Goal: Task Accomplishment & Management: Manage account settings

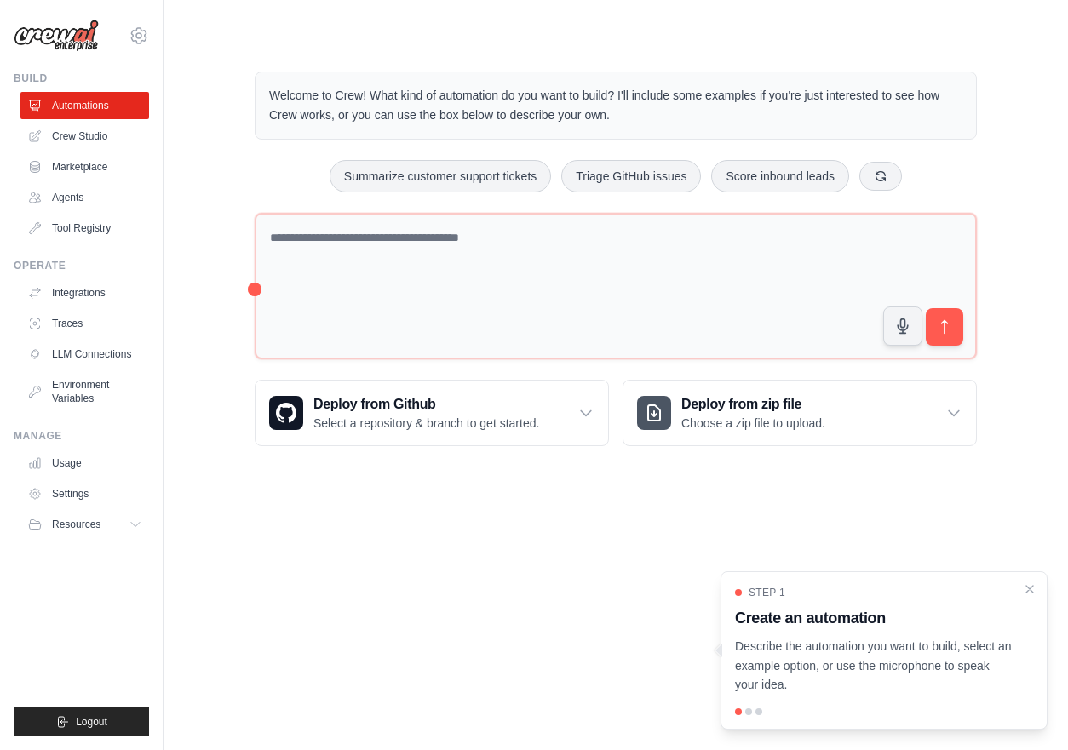
click at [946, 25] on main "Welcome to Crew! What kind of automation do you want to build? I'll include som…" at bounding box center [616, 245] width 905 height 491
click at [98, 124] on link "Crew Studio" at bounding box center [86, 136] width 129 height 27
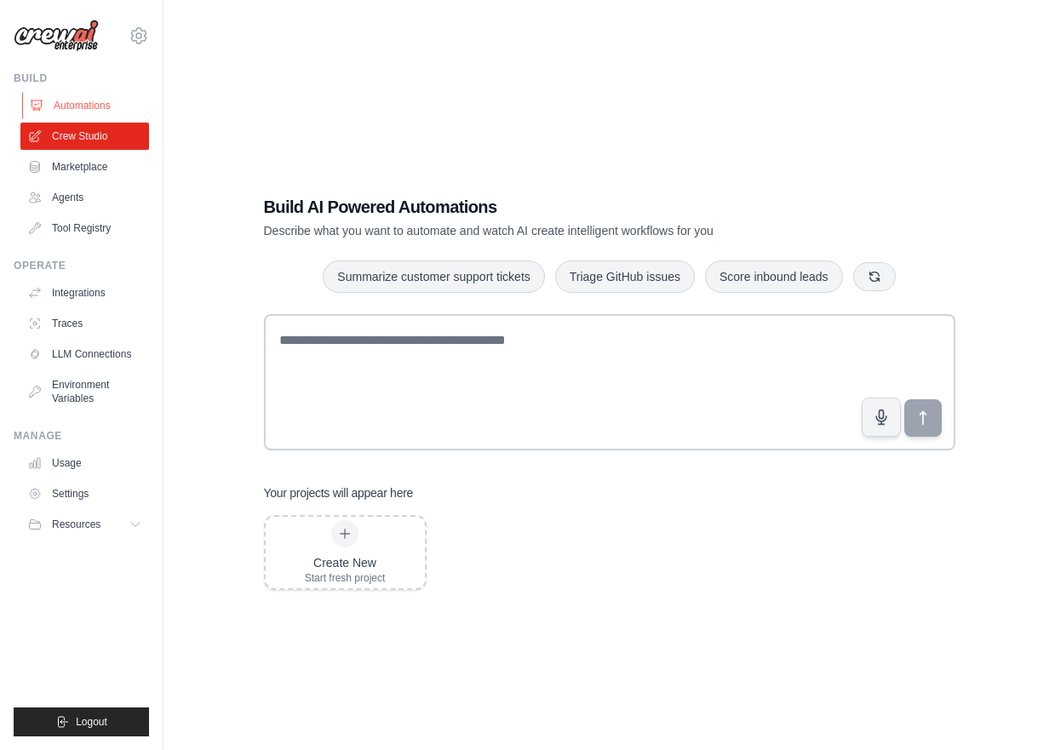
click at [113, 105] on link "Automations" at bounding box center [86, 105] width 129 height 27
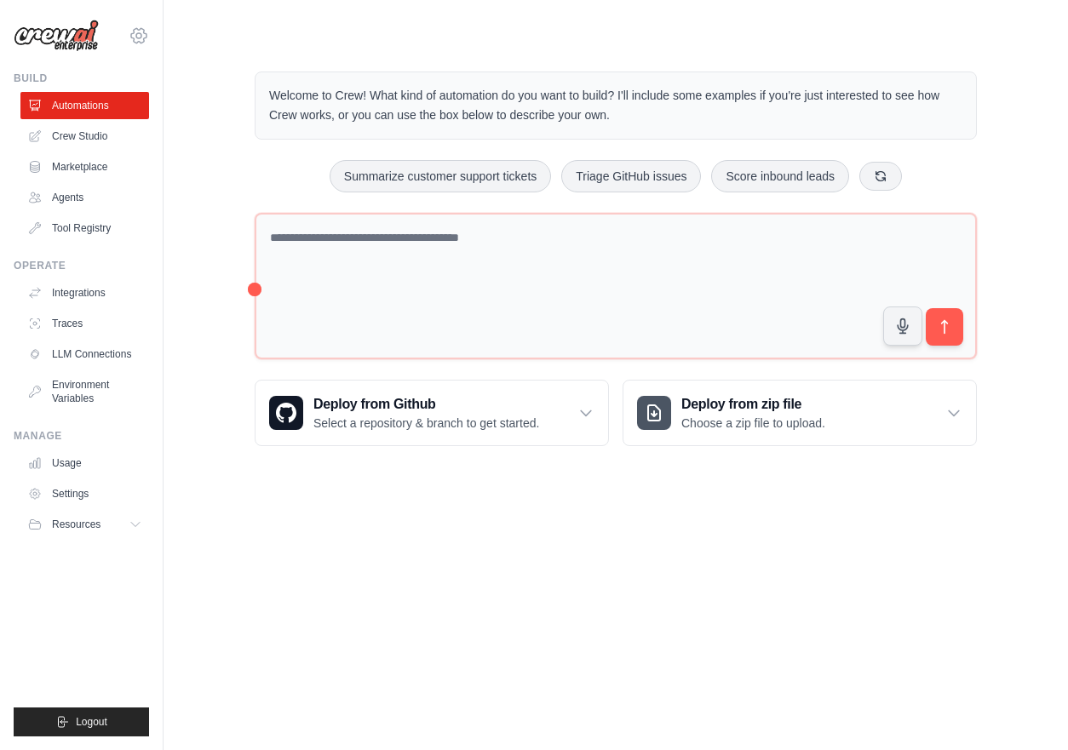
click at [133, 29] on icon at bounding box center [139, 36] width 20 height 20
click at [101, 111] on link "Settings" at bounding box center [139, 115] width 150 height 31
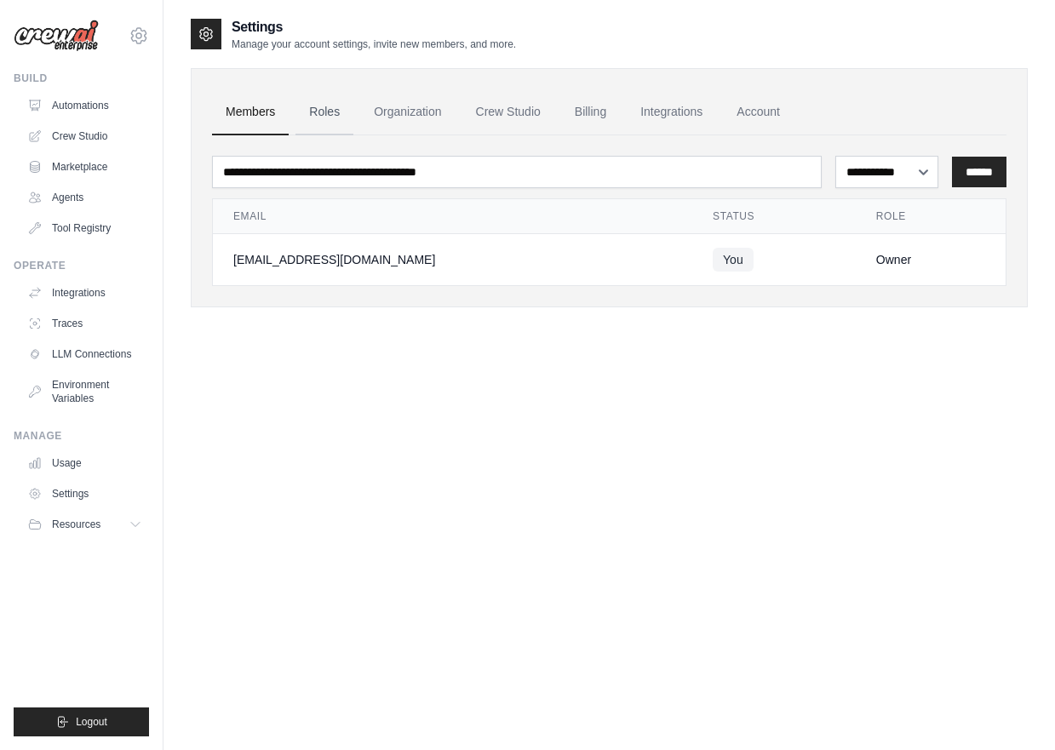
click at [319, 110] on link "Roles" at bounding box center [325, 112] width 58 height 46
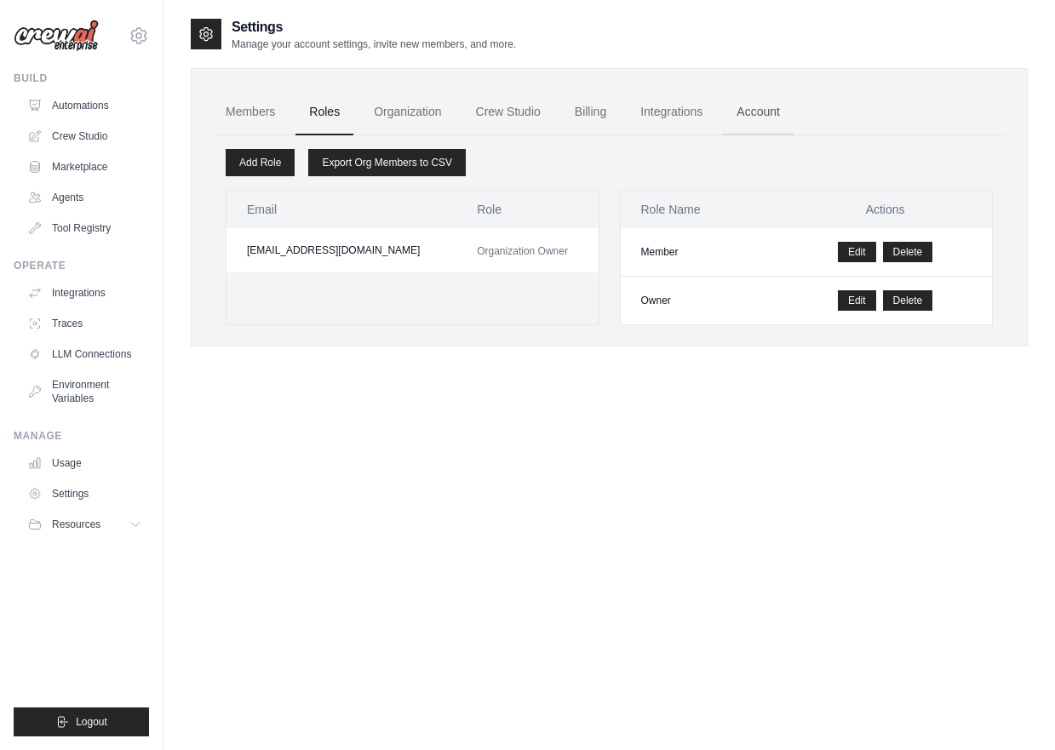
click at [780, 101] on link "Account" at bounding box center [758, 112] width 71 height 46
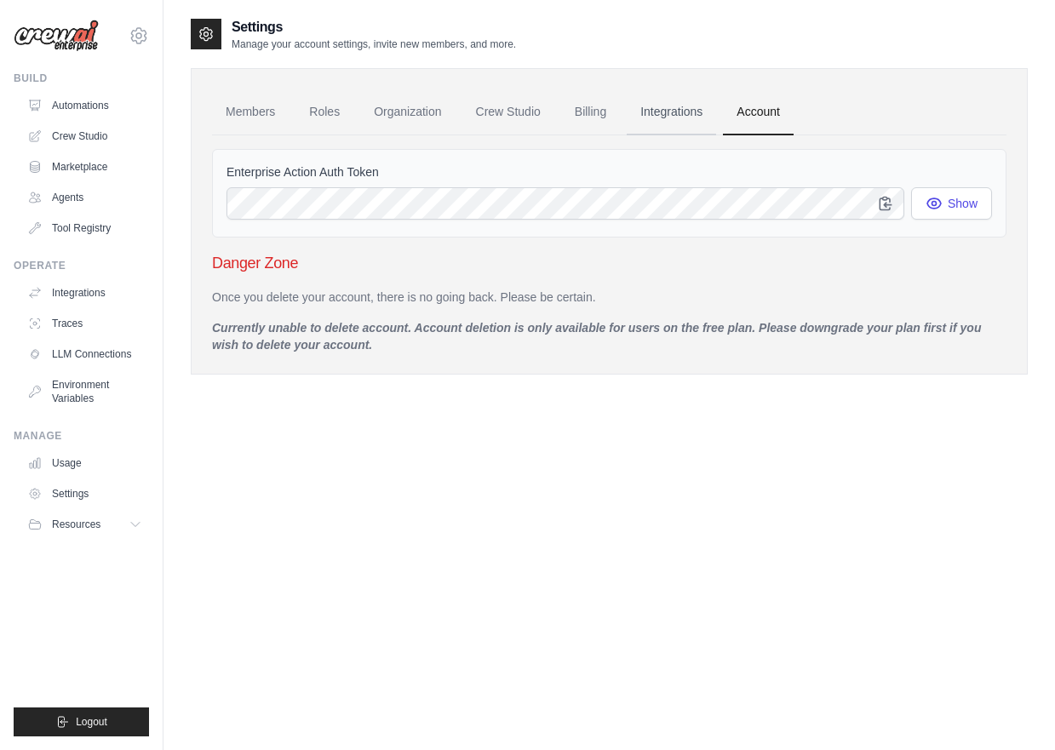
click at [693, 106] on link "Integrations" at bounding box center [671, 112] width 89 height 46
click at [619, 106] on link "Billing" at bounding box center [590, 112] width 59 height 46
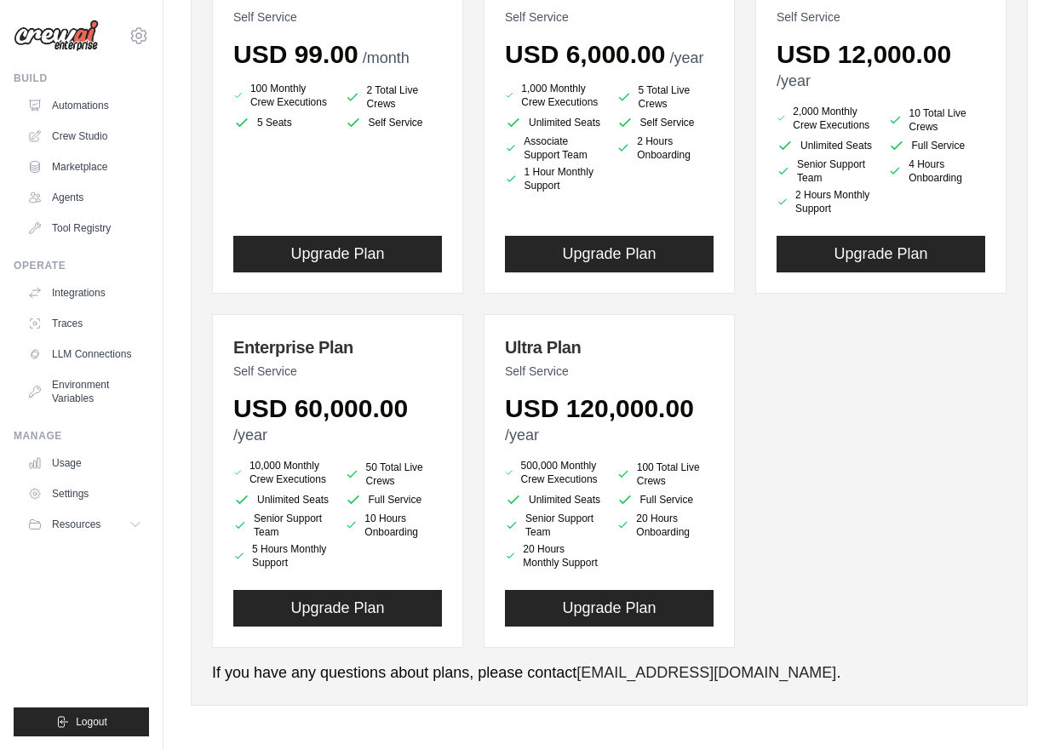
scroll to position [20, 0]
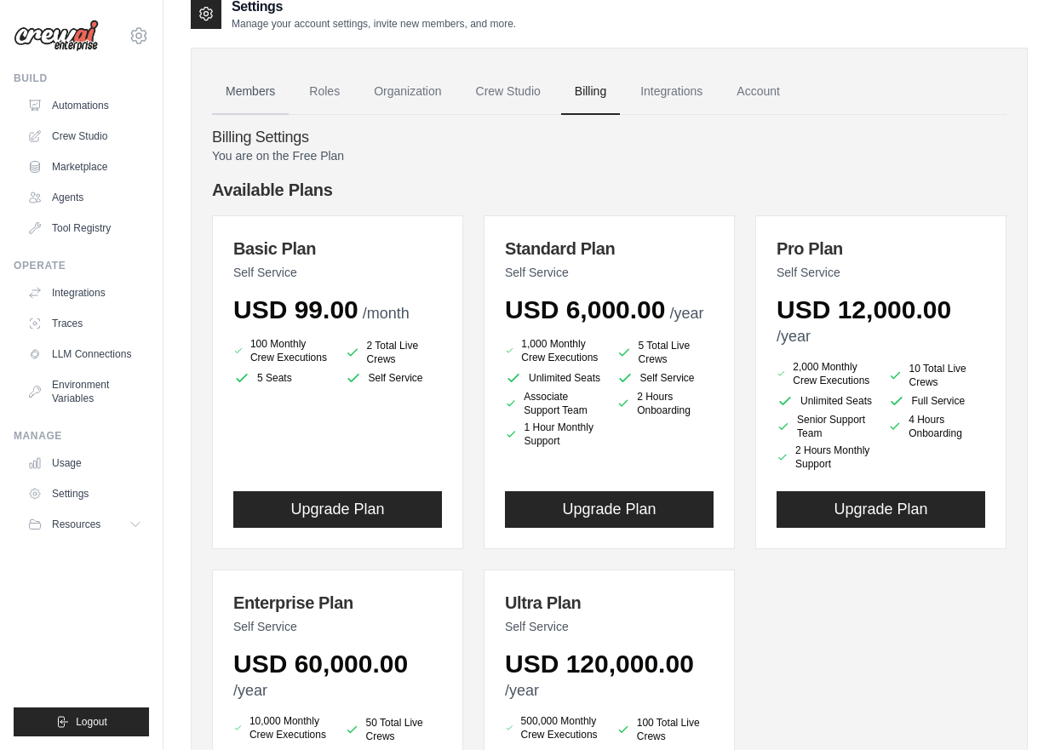
click at [280, 92] on link "Members" at bounding box center [250, 92] width 77 height 46
